Goal: Task Accomplishment & Management: Complete application form

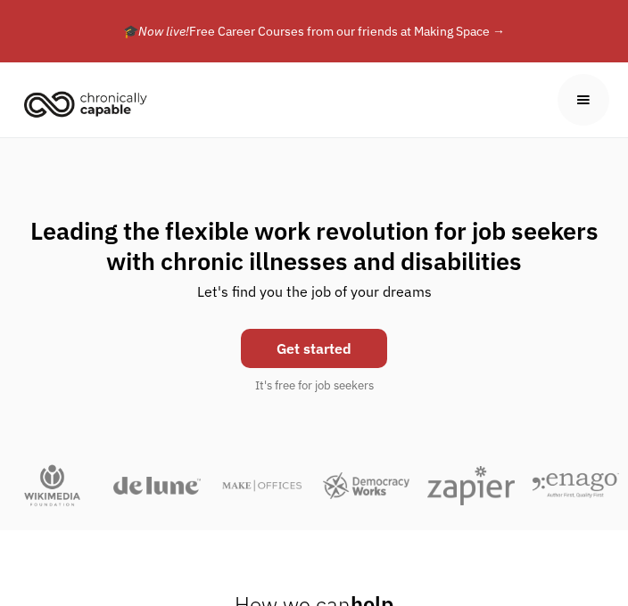
click at [353, 349] on link "Get started" at bounding box center [314, 348] width 146 height 39
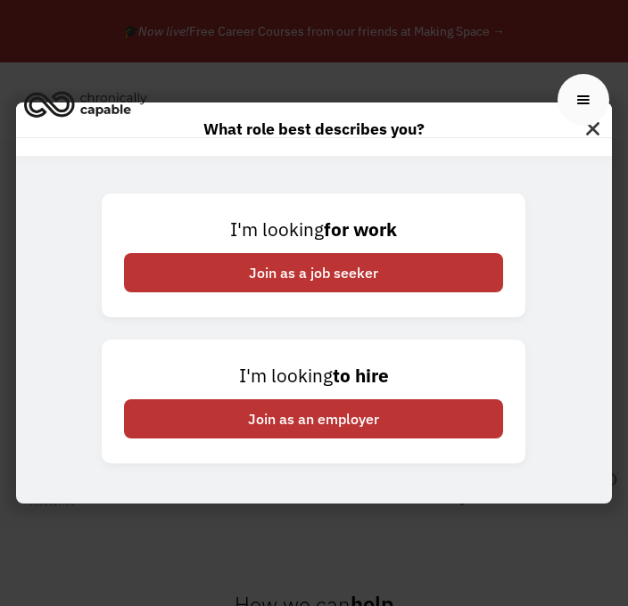
click at [450, 269] on div "Join as a job seeker" at bounding box center [313, 272] width 379 height 39
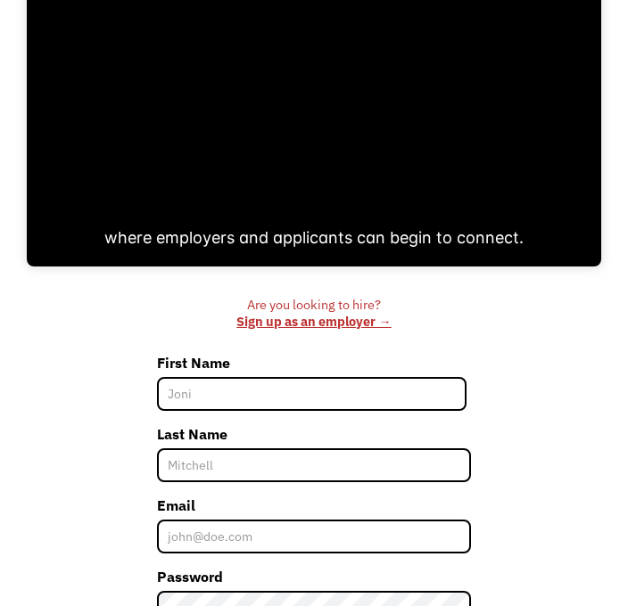
click at [401, 391] on input "First Name" at bounding box center [312, 394] width 310 height 34
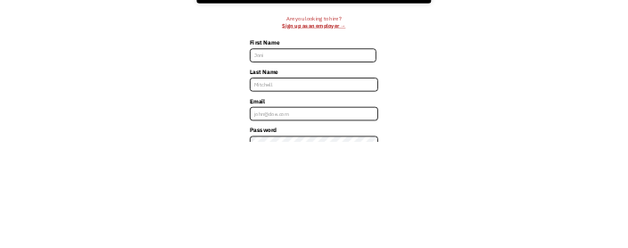
scroll to position [525, 0]
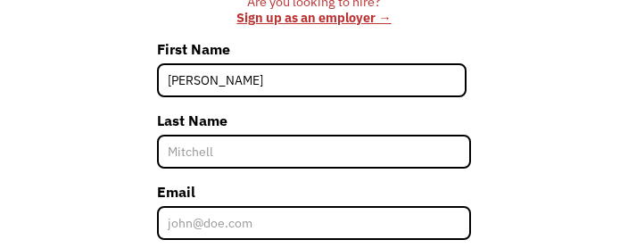
type input "[PERSON_NAME]"
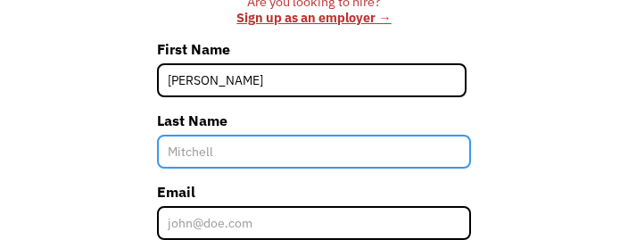
click at [401, 157] on input "Last Name" at bounding box center [314, 152] width 315 height 34
type input "[PERSON_NAME]"
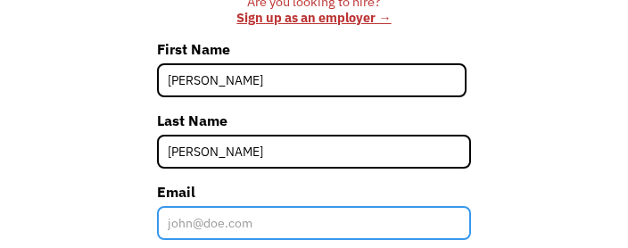
click at [407, 222] on input "Email" at bounding box center [314, 223] width 315 height 34
type input "[EMAIL_ADDRESS][DOMAIN_NAME]"
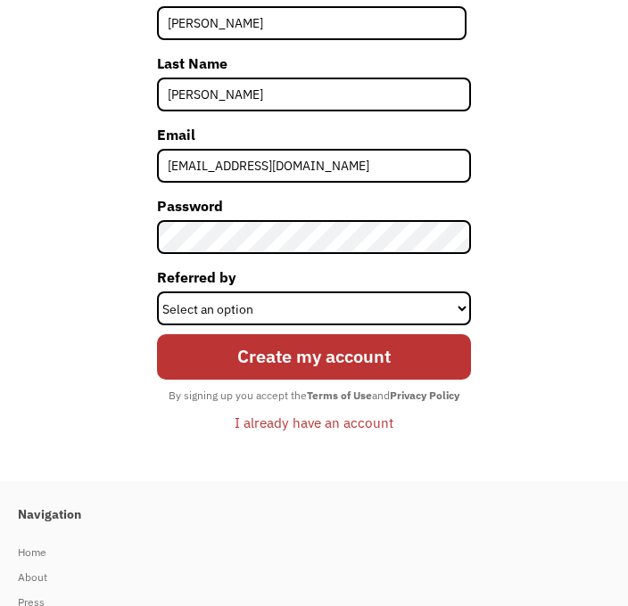
scroll to position [0, 0]
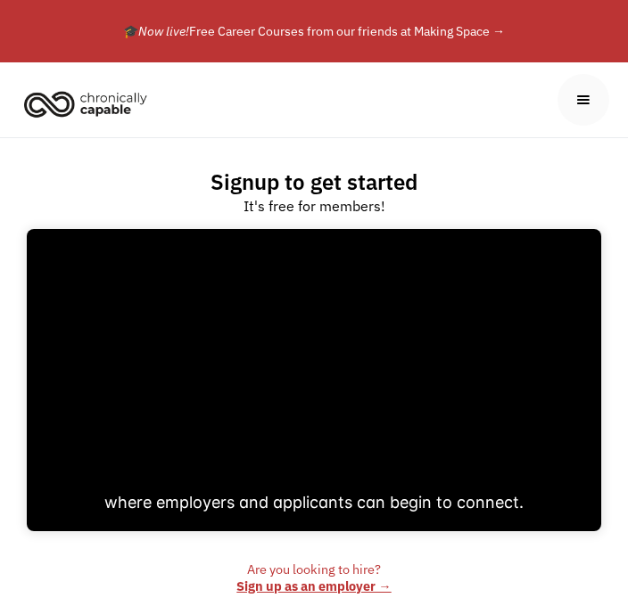
click at [372, 284] on div at bounding box center [314, 380] width 574 height 303
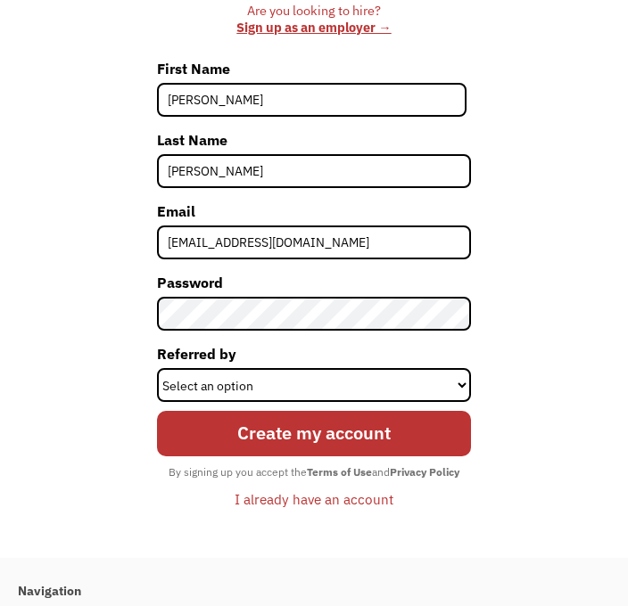
click at [397, 292] on label "Password" at bounding box center [314, 282] width 315 height 29
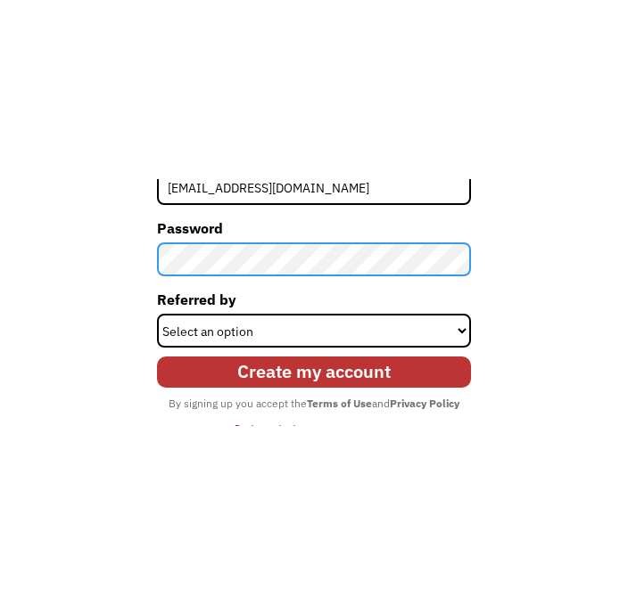
scroll to position [739, 0]
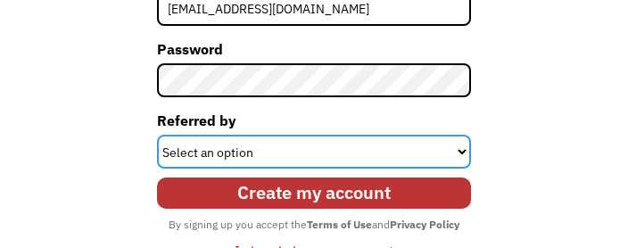
click at [414, 145] on select "Select an option Instagram Facebook Twitter Search Engine News Article Word of …" at bounding box center [314, 152] width 315 height 34
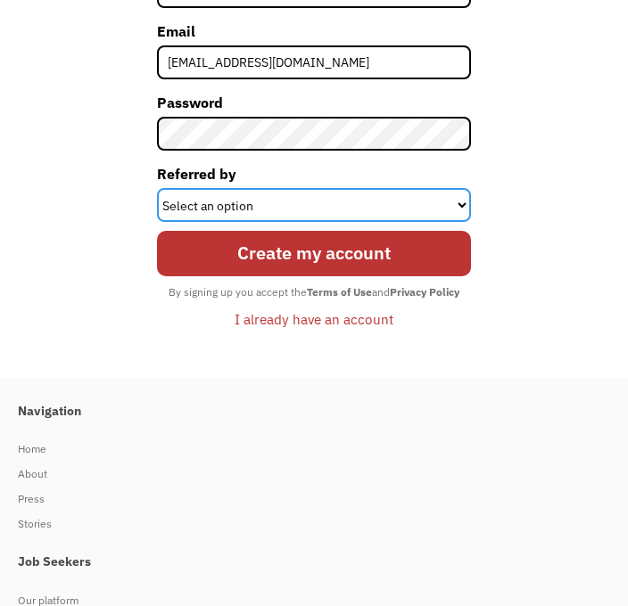
click at [429, 201] on select "Select an option Instagram Facebook Twitter Search Engine News Article Word of …" at bounding box center [314, 205] width 315 height 34
select select "Search Engine"
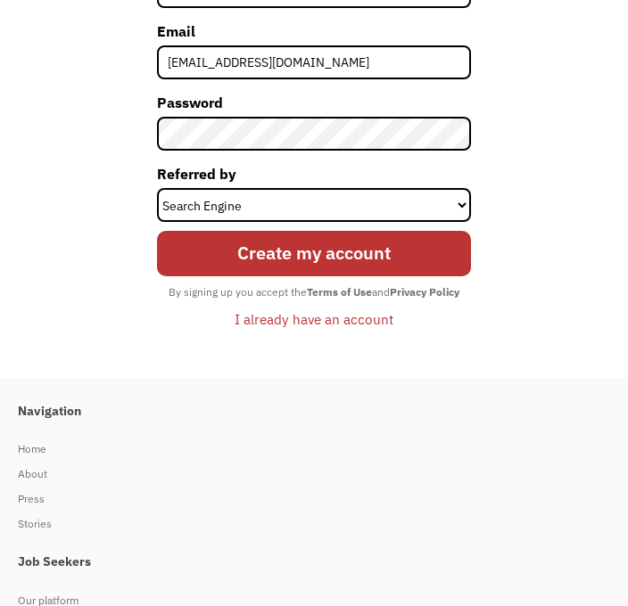
click at [416, 258] on input "Create my account" at bounding box center [314, 253] width 315 height 45
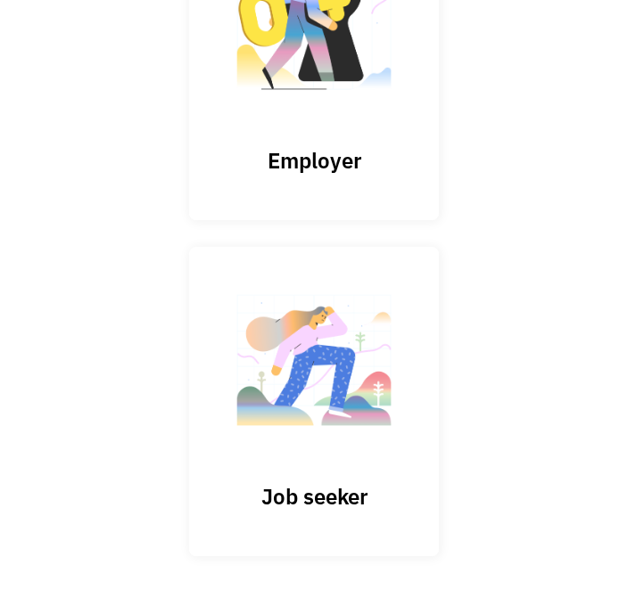
scroll to position [311, 0]
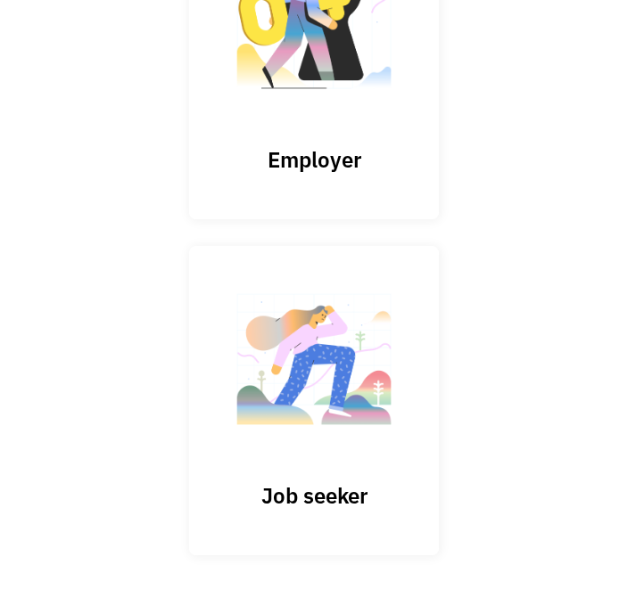
click at [385, 438] on img at bounding box center [314, 369] width 178 height 174
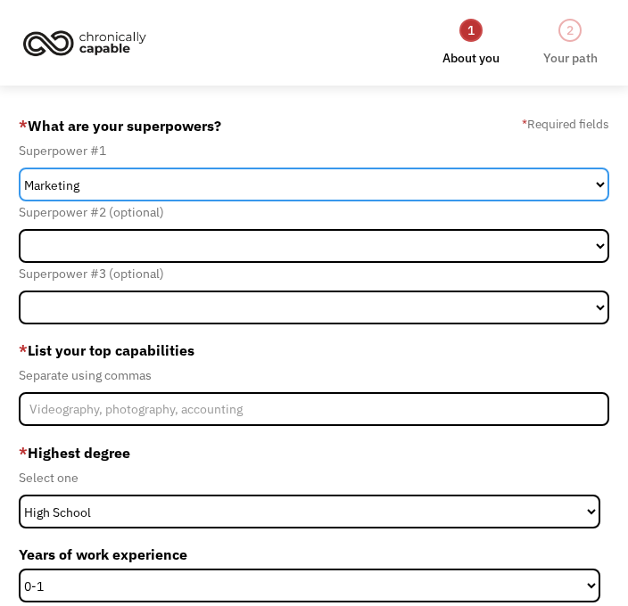
click at [513, 178] on select "Marketing Human Resources Finance Technology Operations Sales Industrial & Manu…" at bounding box center [314, 185] width 590 height 34
select select "Sales"
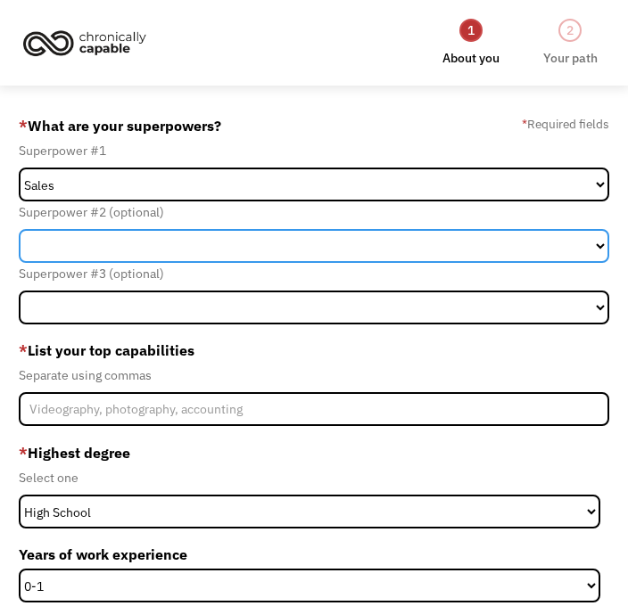
click at [423, 236] on select "Marketing Human Resources Finance Technology Operations Sales Industrial & Manu…" at bounding box center [314, 246] width 590 height 34
select select "Administration"
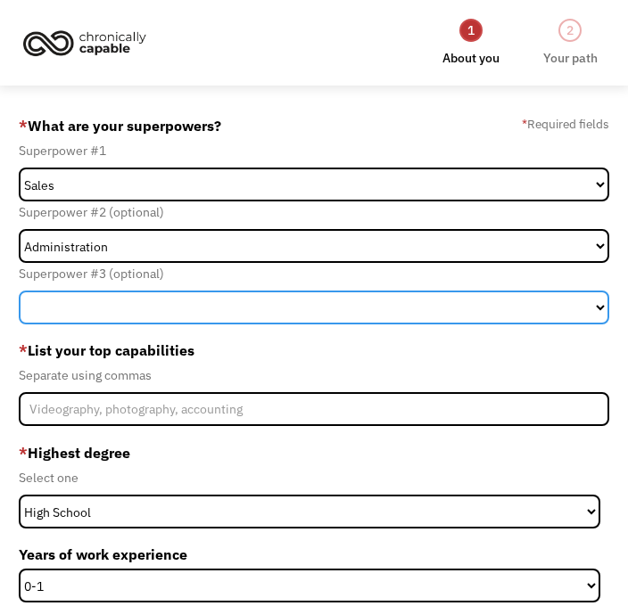
click at [534, 296] on select "Marketing Human Resources Finance Technology Operations Sales Industrial & Manu…" at bounding box center [314, 308] width 590 height 34
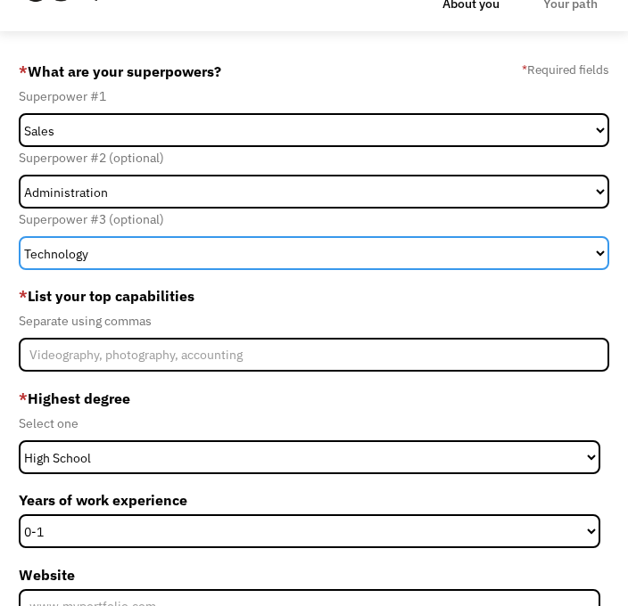
scroll to position [67, 0]
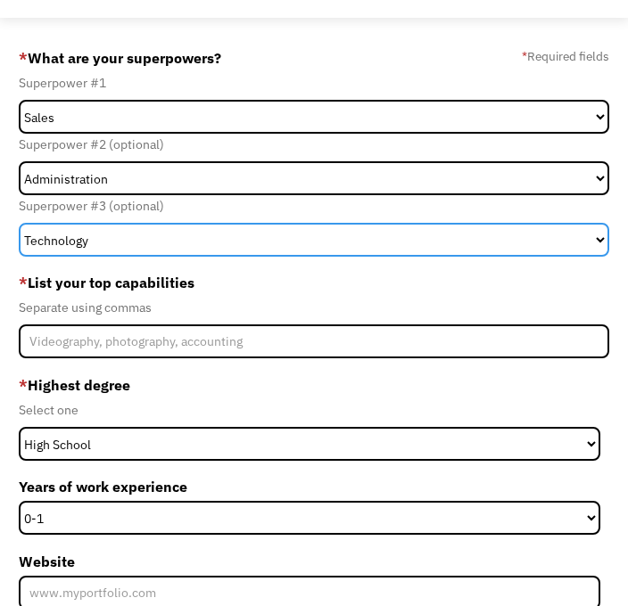
click at [492, 226] on select "Marketing Human Resources Finance Technology Operations Sales Industrial & Manu…" at bounding box center [314, 241] width 590 height 34
select select "Other"
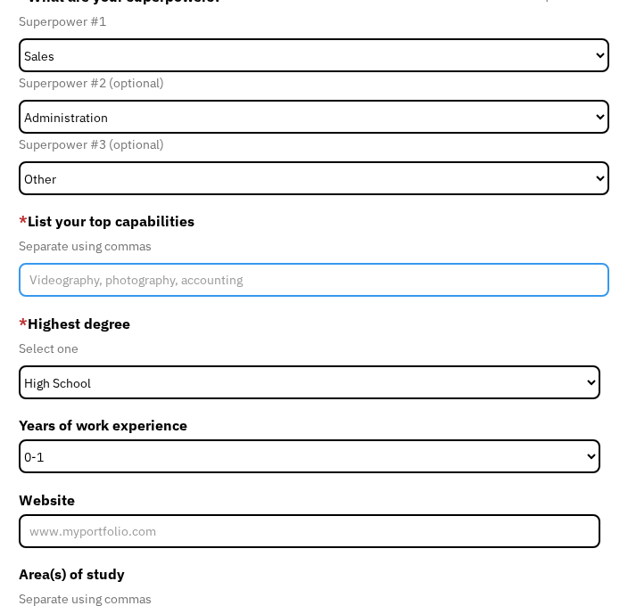
click at [473, 287] on input "Member-Create-Step1" at bounding box center [314, 280] width 590 height 34
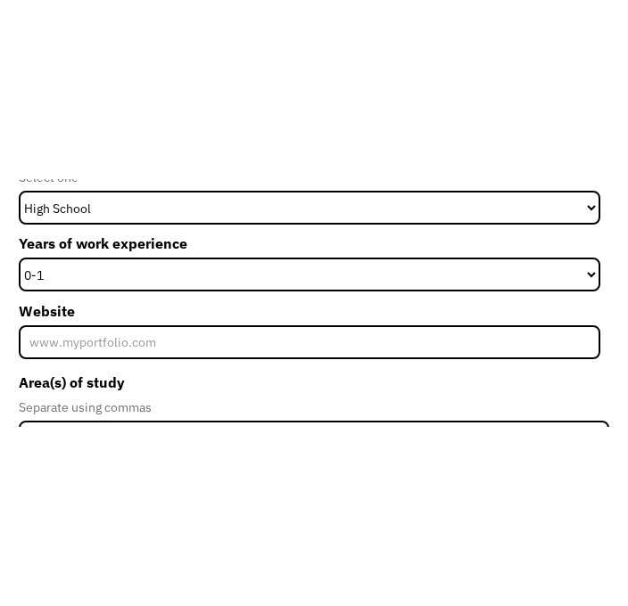
scroll to position [444, 0]
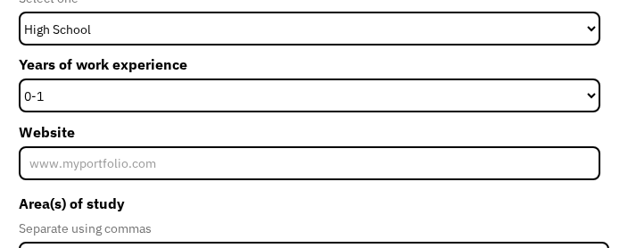
type input "Leasing, manager, sales, photography, communications,"
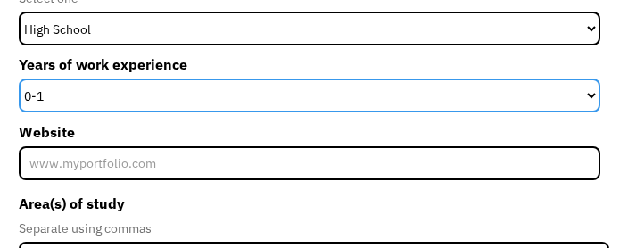
click at [517, 97] on select "0-1 2-4 5-10 11-15 15+" at bounding box center [309, 95] width 581 height 34
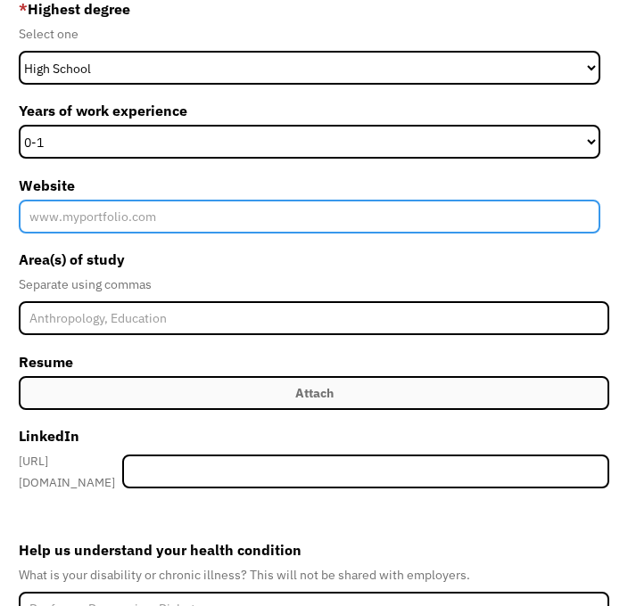
click at [473, 201] on input "Website" at bounding box center [309, 217] width 581 height 34
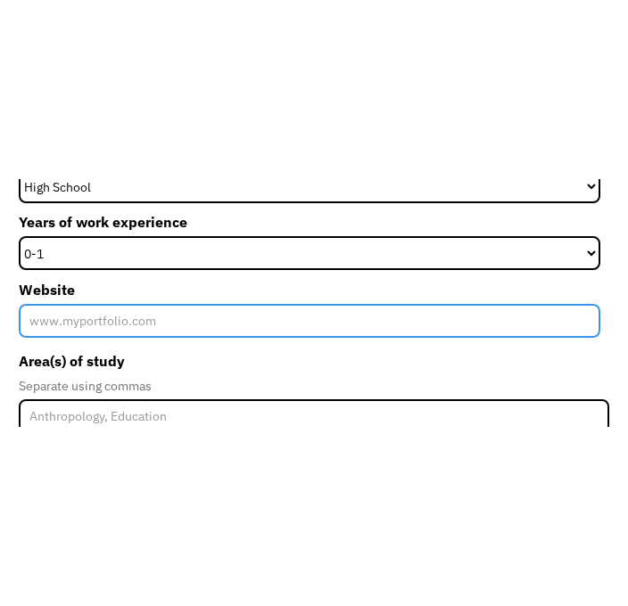
scroll to position [457, 0]
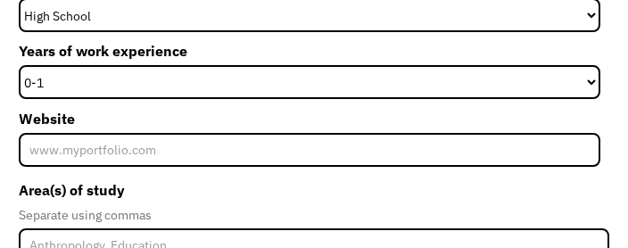
click at [515, 70] on select "0-1 2-4 5-10 11-15 15+" at bounding box center [309, 82] width 581 height 34
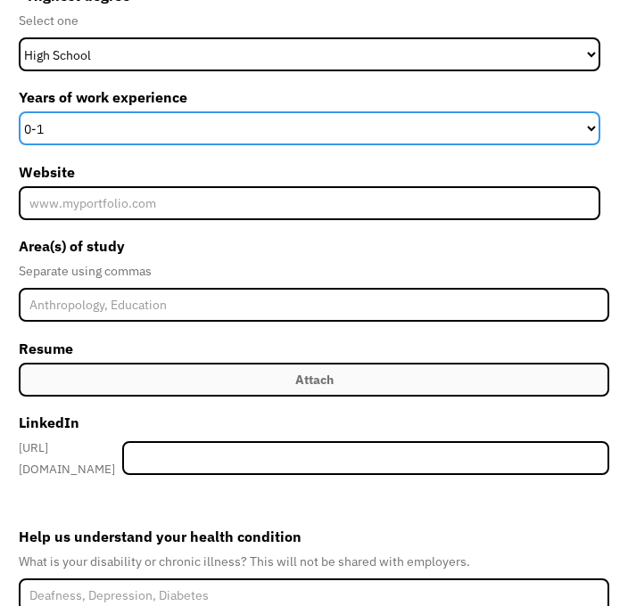
click at [498, 121] on select "0-1 2-4 5-10 11-15 15+" at bounding box center [309, 128] width 581 height 34
select select "11-15"
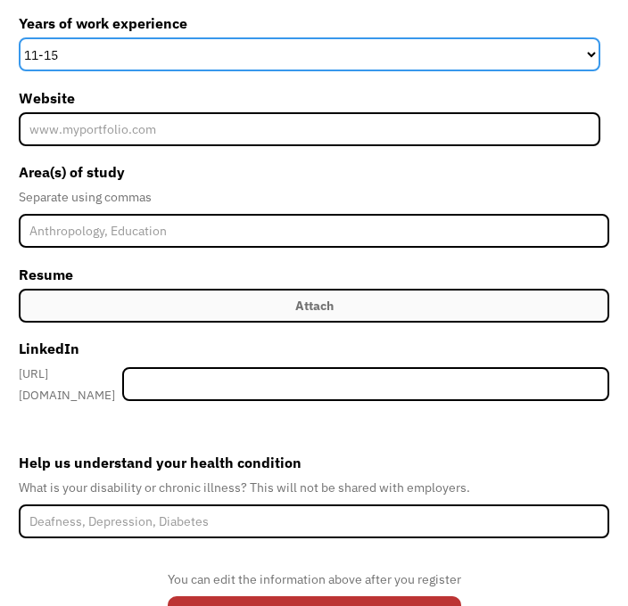
scroll to position [539, 0]
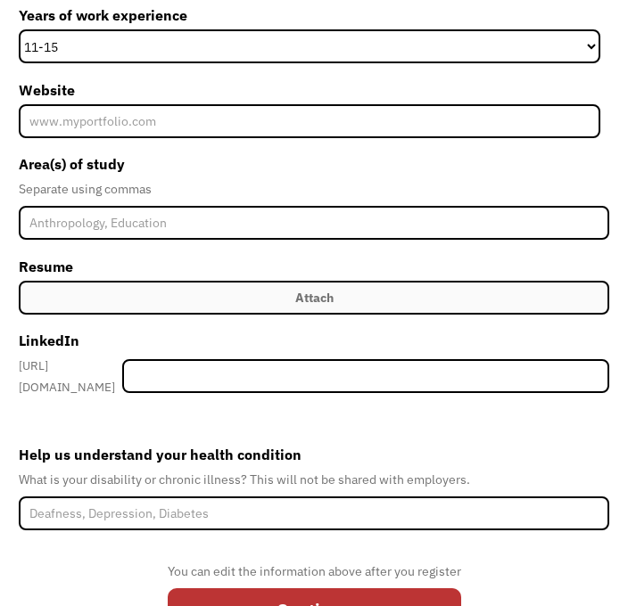
click at [379, 290] on label "Attach" at bounding box center [314, 299] width 590 height 34
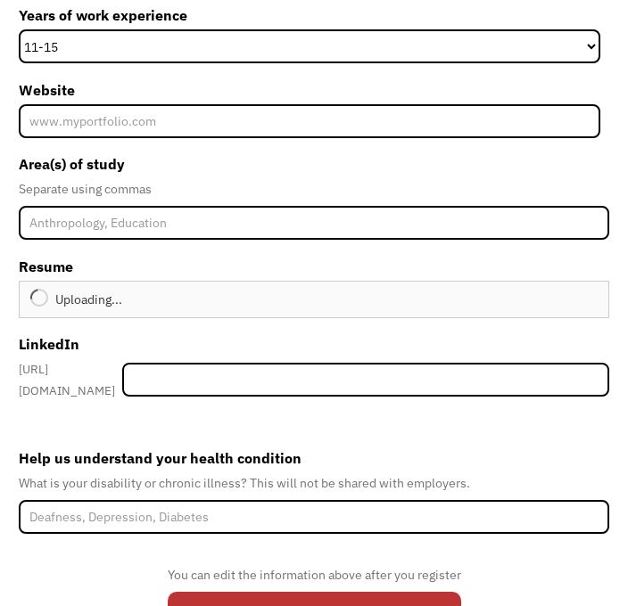
type input "Continue"
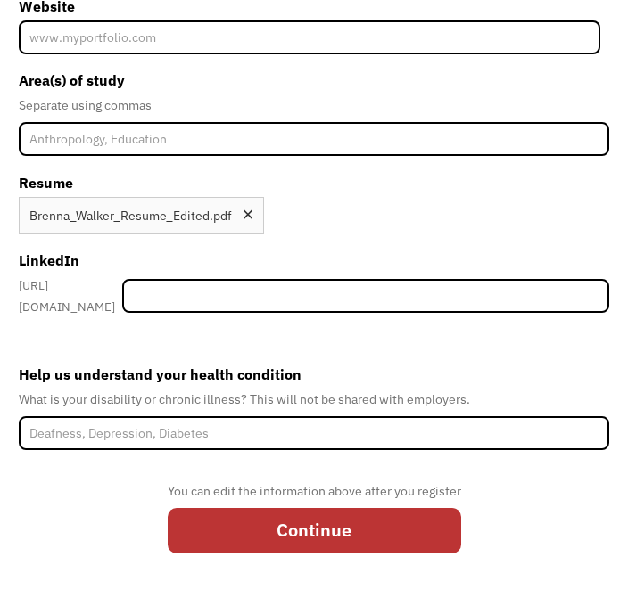
scroll to position [629, 0]
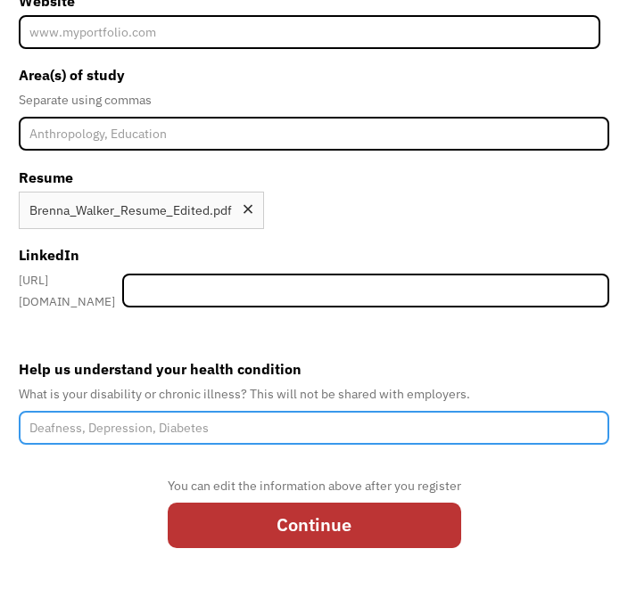
click at [311, 427] on input "Help us understand your health condition" at bounding box center [314, 428] width 590 height 34
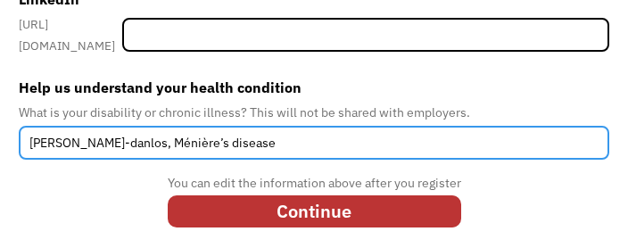
scroll to position [819, 0]
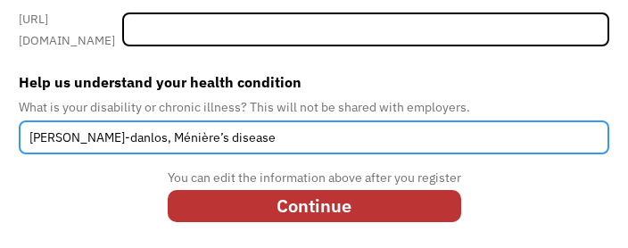
type input "Ehlers-danlos, Ménière’s disease"
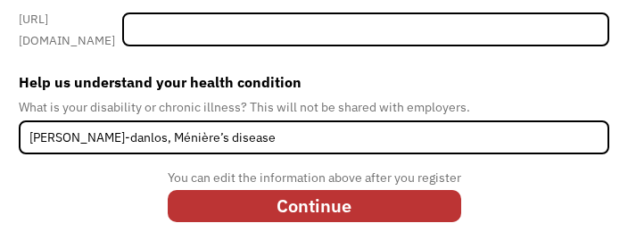
click at [417, 196] on input "Continue" at bounding box center [314, 209] width 293 height 31
type input "Please wait..."
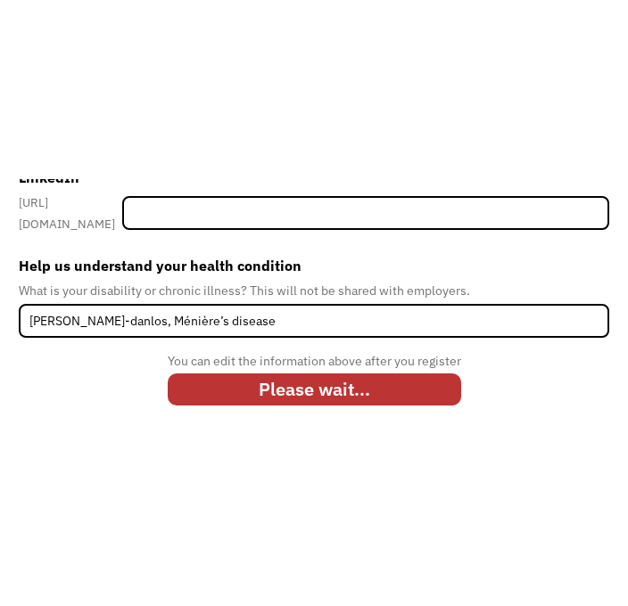
scroll to position [590, 0]
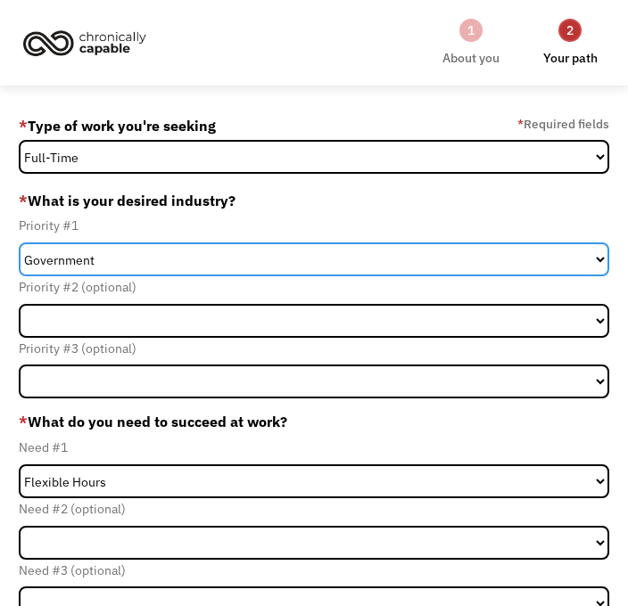
click at [415, 267] on select "Government Finance & Insurance Health & Social Care Tech & Engineering Creative…" at bounding box center [314, 260] width 590 height 34
select select "Creative & Design"
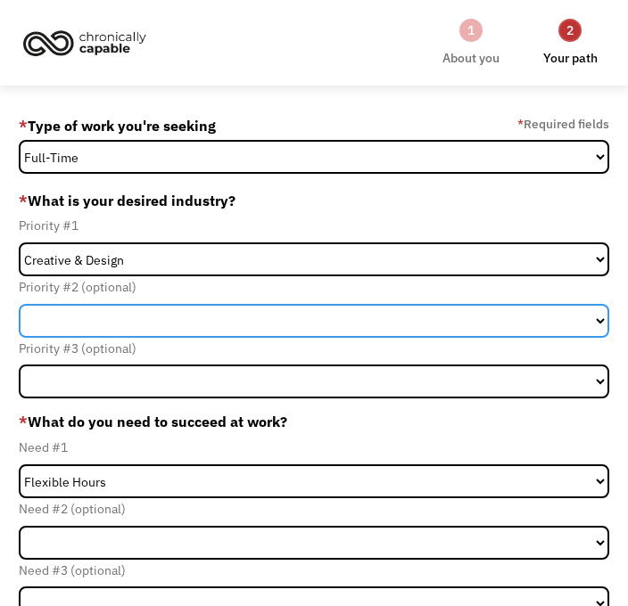
click at [426, 329] on select "Government Finance & Insurance Health & Social Care Tech & Engineering Creative…" at bounding box center [314, 321] width 590 height 34
select select "Administrative"
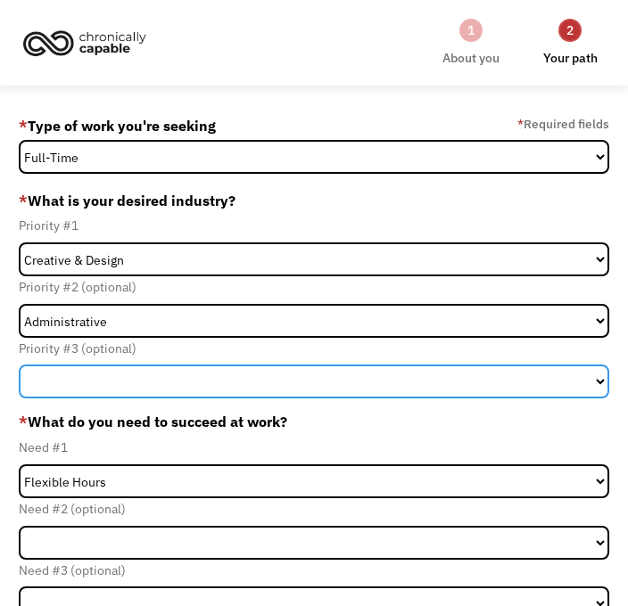
click at [341, 391] on select "Government Finance & Insurance Health & Social Care Tech & Engineering Creative…" at bounding box center [314, 382] width 590 height 34
select select "Creative & Design"
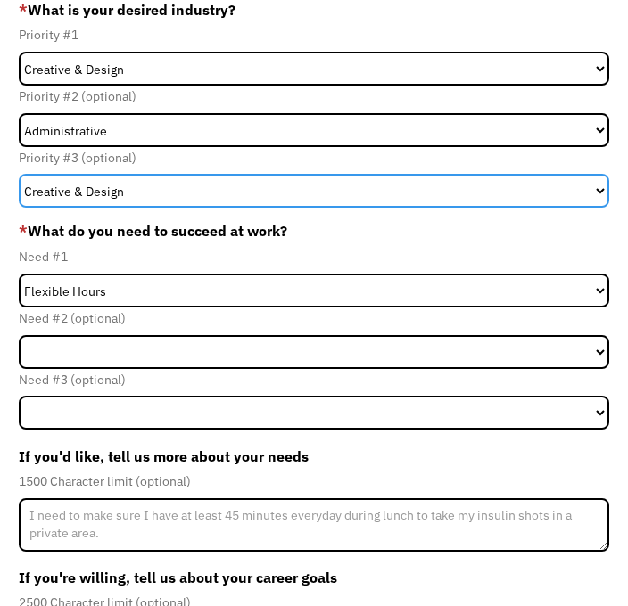
scroll to position [191, 0]
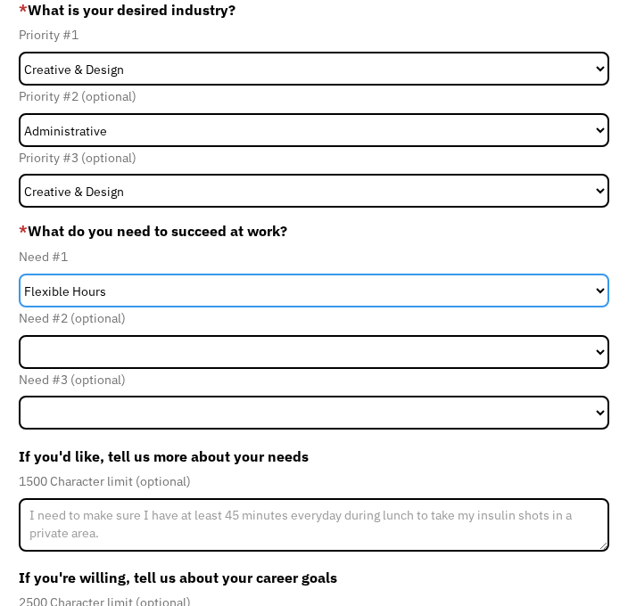
click at [388, 294] on select "Flexible Hours Remote Work Service Animal On-site Accommodations Visual Support…" at bounding box center [314, 291] width 590 height 34
select select "Remote Work"
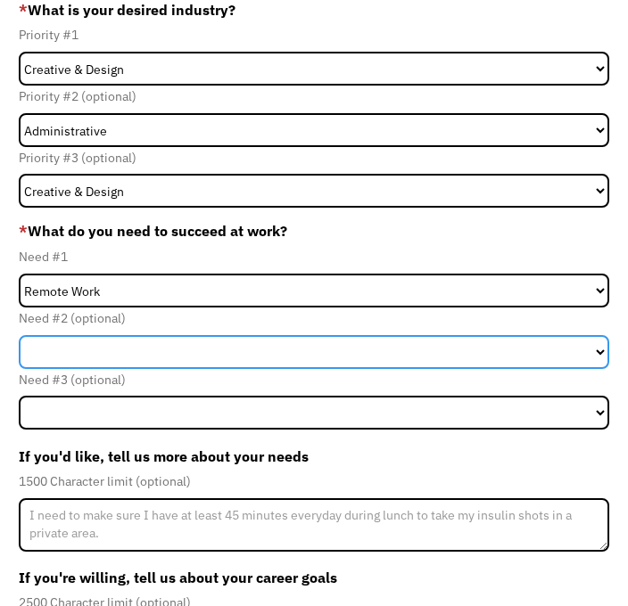
click at [318, 361] on select "Flexible Hours Remote Work Service Animal On-site Accommodations Visual Support…" at bounding box center [314, 352] width 590 height 34
select select "Flexible Hours"
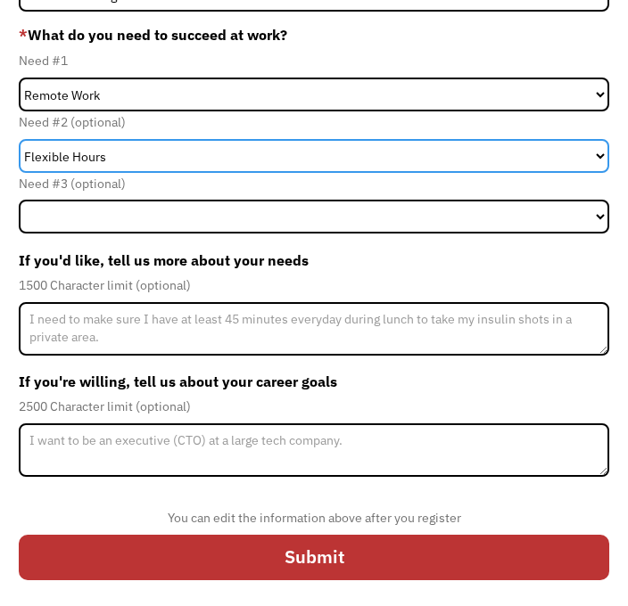
scroll to position [393, 0]
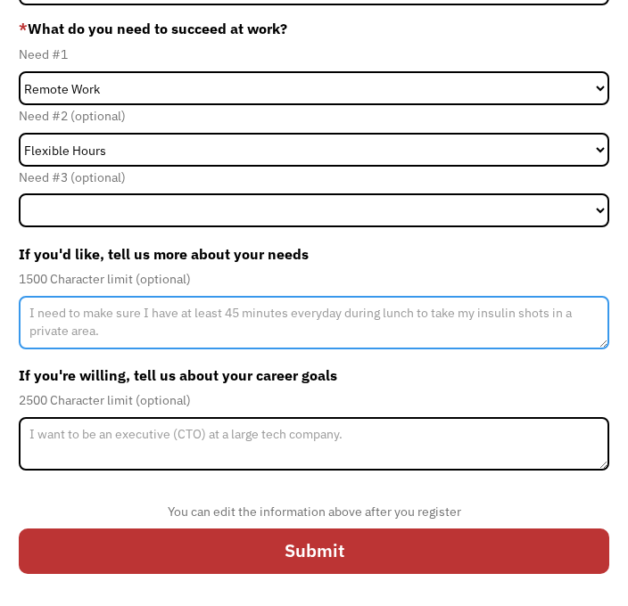
click at [404, 323] on textarea "Member-Update-Form-Step2" at bounding box center [314, 322] width 590 height 53
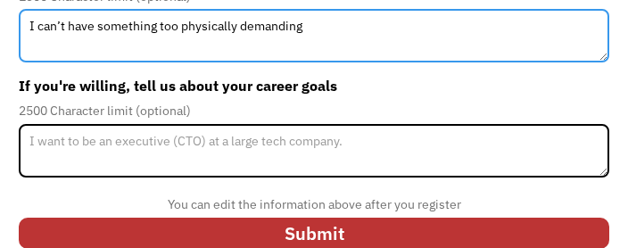
scroll to position [623, 0]
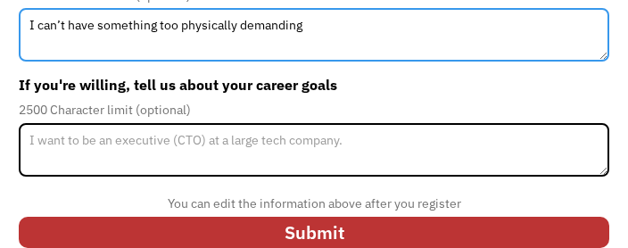
type textarea "I can’t have something too physically demanding"
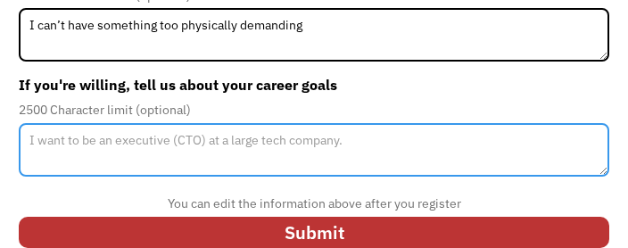
click at [545, 132] on textarea "Member-Update-Form-Step2" at bounding box center [314, 149] width 590 height 53
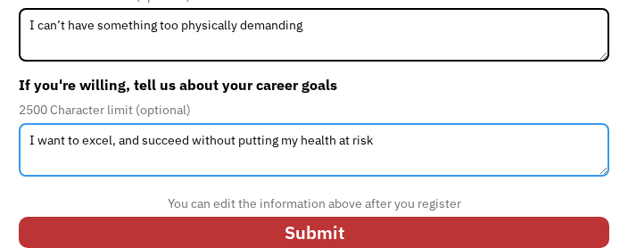
type textarea "I want to excel, and succeed without putting my health at risk"
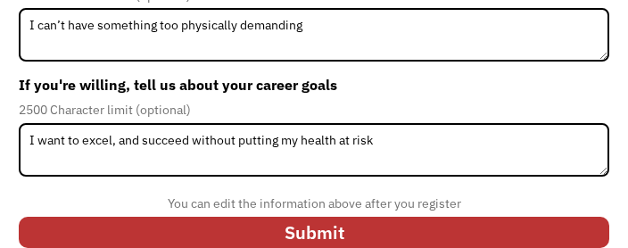
click at [477, 224] on input "Submit" at bounding box center [314, 232] width 590 height 31
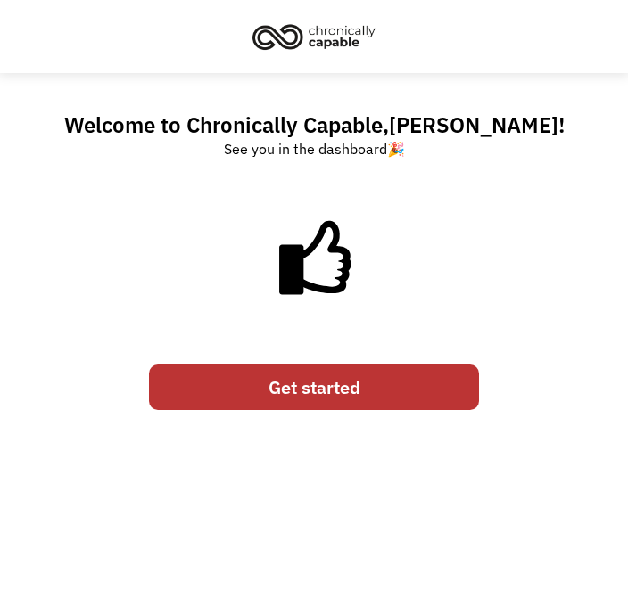
click at [404, 395] on link "Get started" at bounding box center [314, 387] width 330 height 45
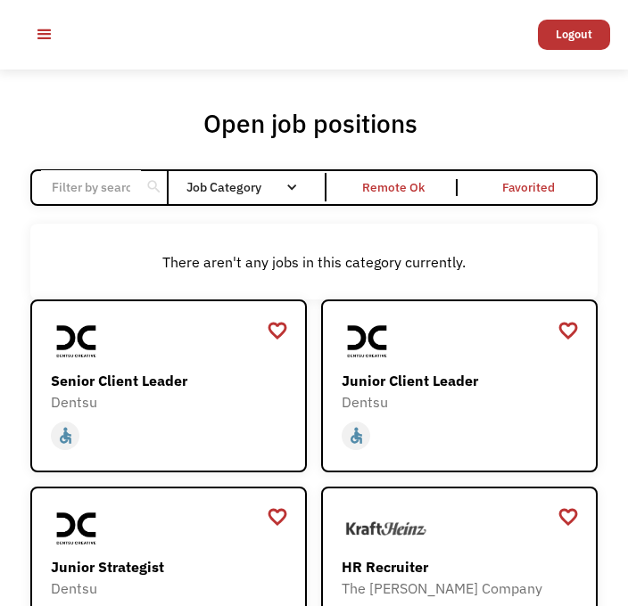
click at [284, 188] on div "Job Category" at bounding box center [251, 187] width 130 height 12
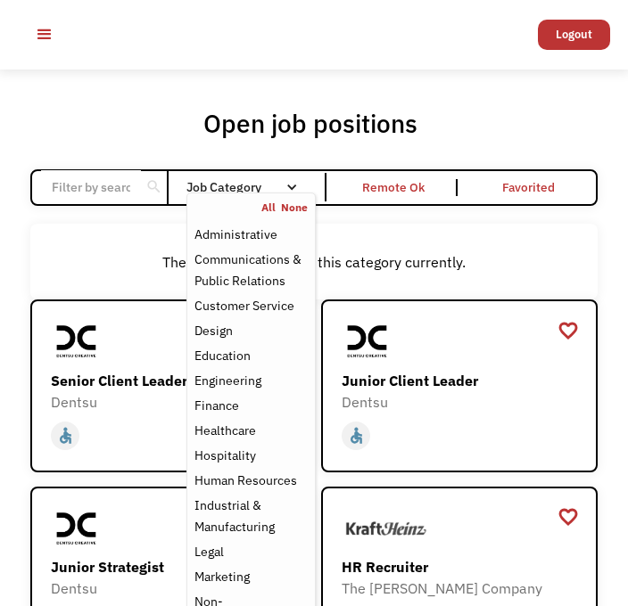
click at [384, 262] on div "There aren't any jobs in this category currently." at bounding box center [313, 261] width 549 height 21
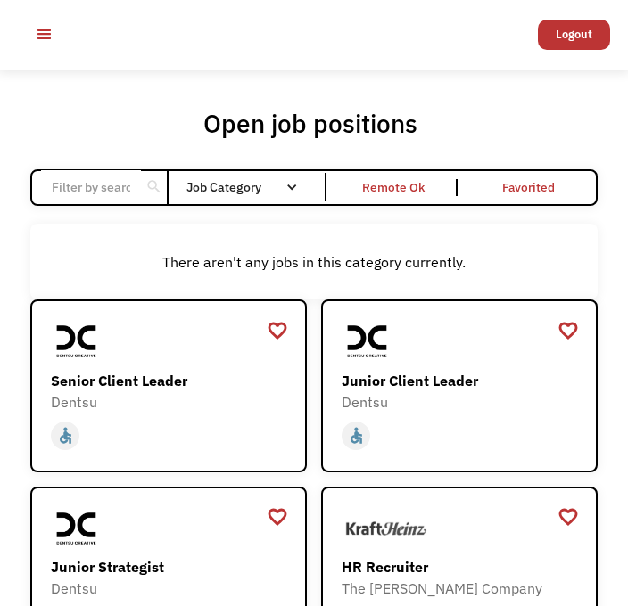
click at [399, 185] on div "Remote Ok" at bounding box center [393, 187] width 62 height 21
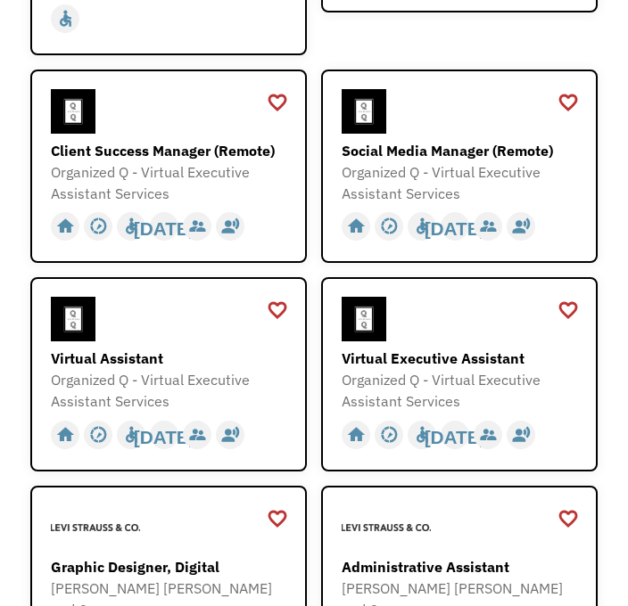
scroll to position [971, 0]
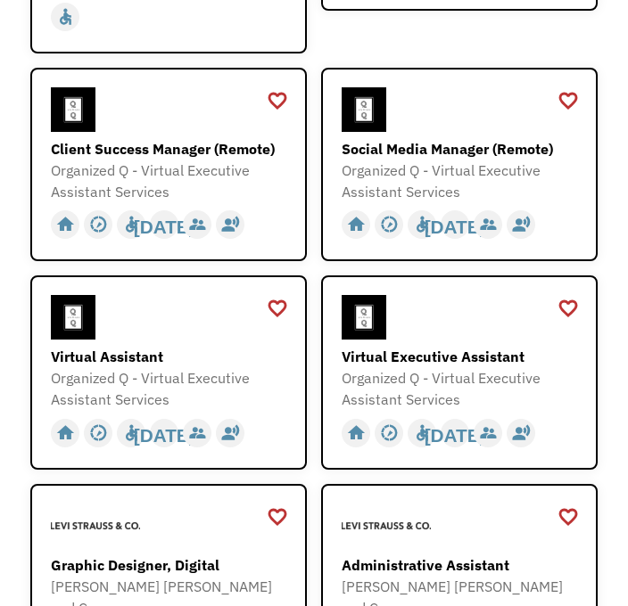
click at [136, 367] on div "Organized Q - Virtual Executive Assistant Services" at bounding box center [168, 388] width 235 height 43
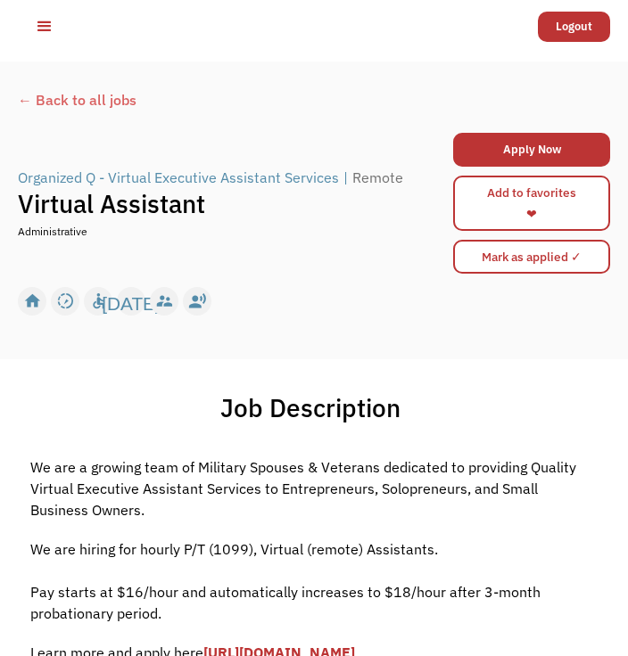
scroll to position [7, 0]
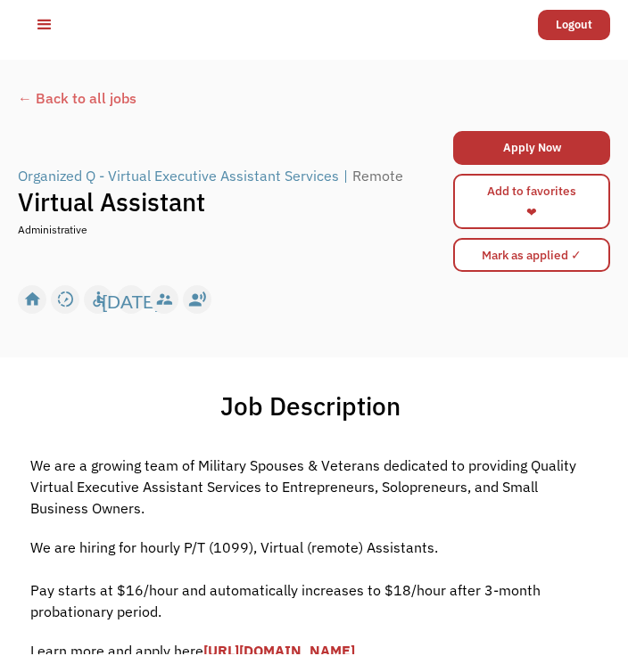
click at [33, 102] on div "← Back to all jobs" at bounding box center [314, 109] width 592 height 39
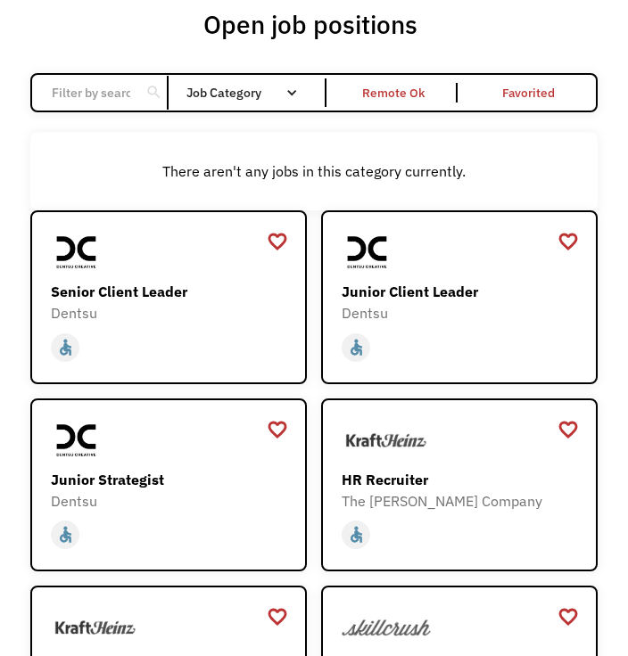
scroll to position [96, 0]
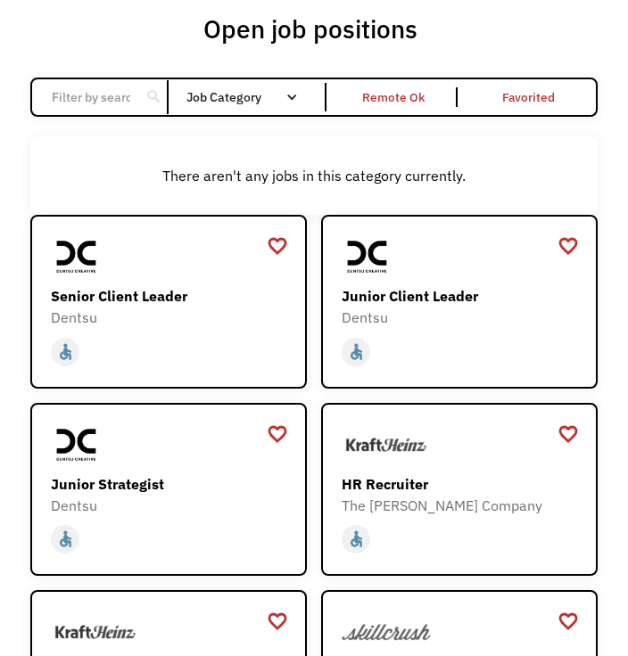
click at [399, 97] on div "Remote Ok" at bounding box center [393, 97] width 62 height 21
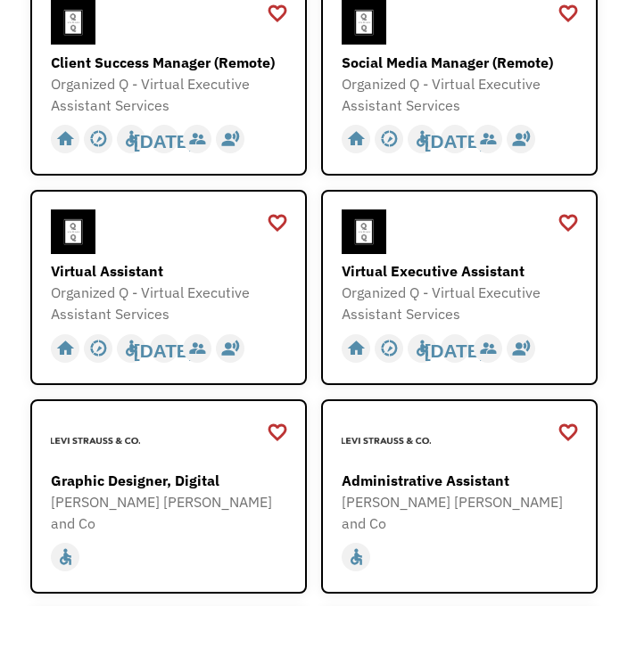
scroll to position [1024, 0]
click at [495, 310] on div "Virtual Executive Assistant" at bounding box center [458, 320] width 235 height 21
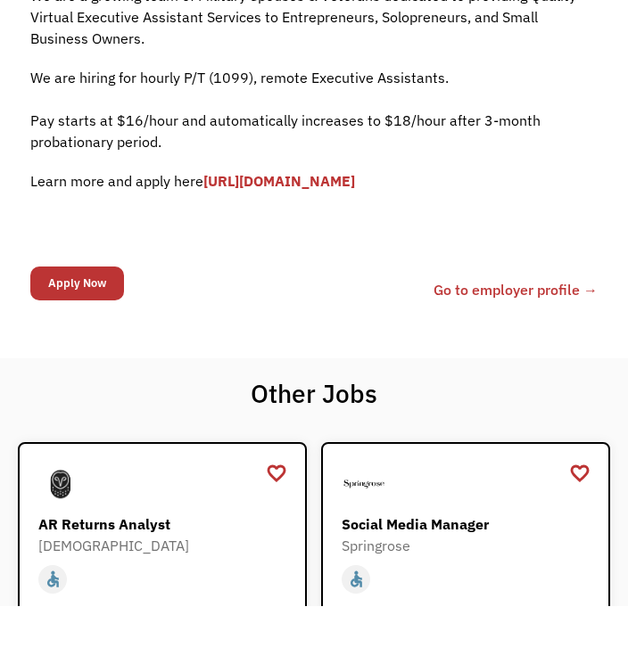
scroll to position [480, 0]
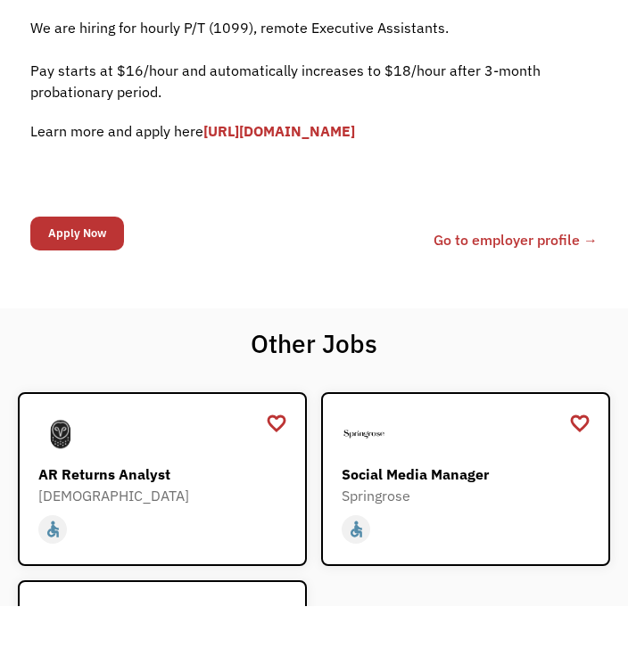
click at [98, 276] on input "Apply Now" at bounding box center [77, 284] width 94 height 34
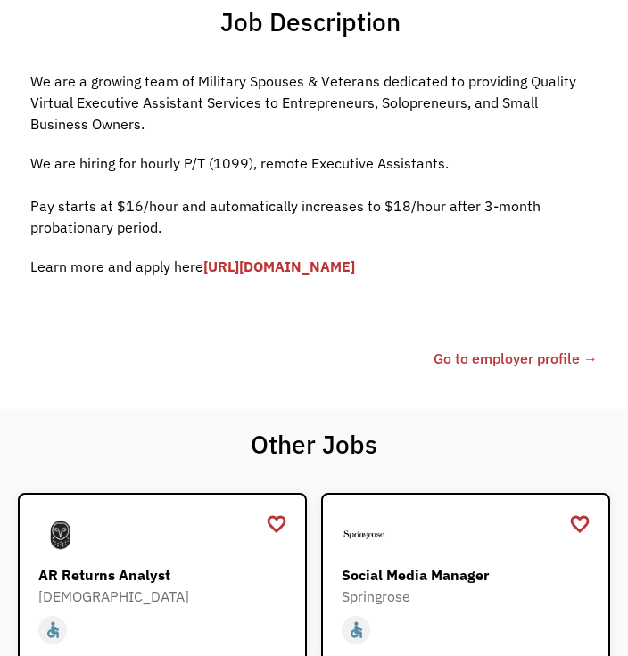
click at [101, 362] on div "68c1611f538a8c989eefab33 [EMAIL_ADDRESS][DOMAIN_NAME] [PERSON_NAME] [URL][DOMAI…" at bounding box center [313, 359] width 567 height 21
click at [89, 338] on div "We are a growing team of Military Spouses & Veterans dedicated to providing Qua…" at bounding box center [313, 220] width 567 height 299
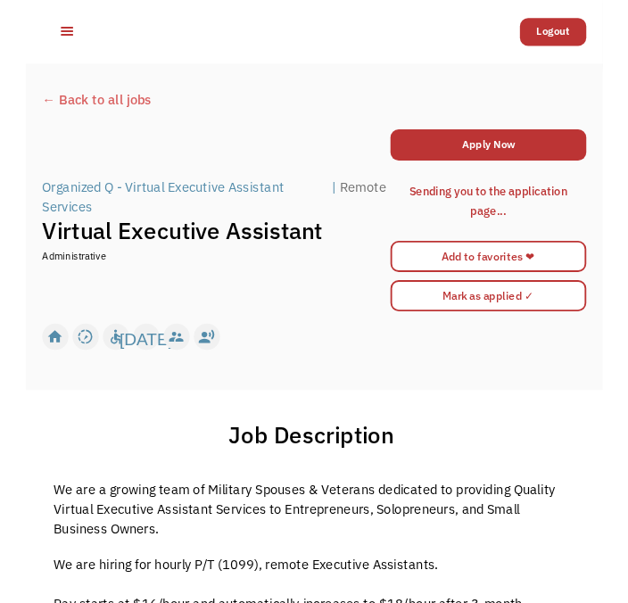
scroll to position [11, 0]
